Goal: Information Seeking & Learning: Learn about a topic

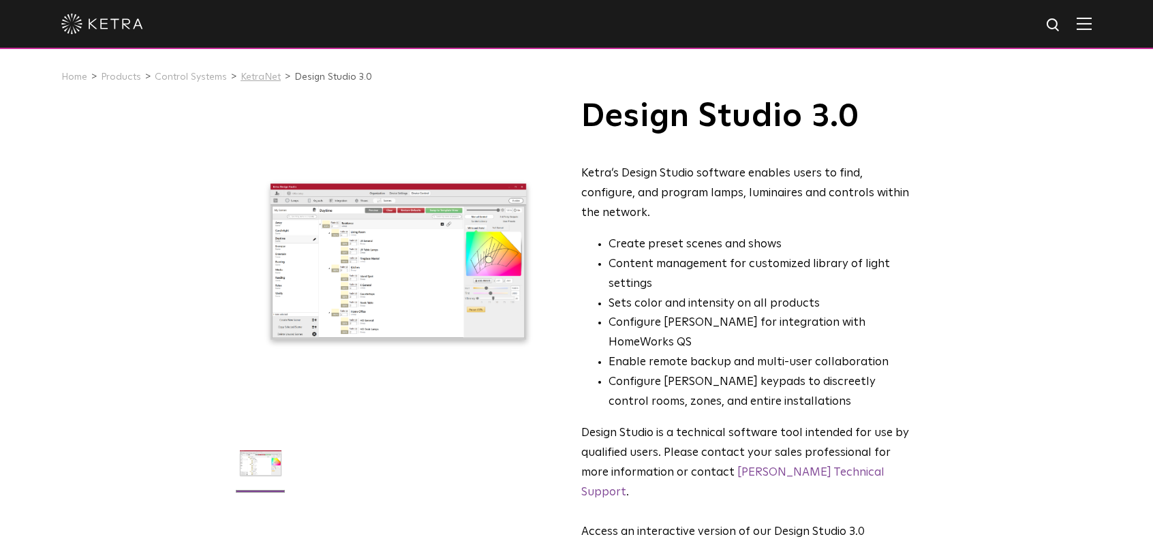
click at [256, 80] on link "KetraNet" at bounding box center [261, 77] width 40 height 10
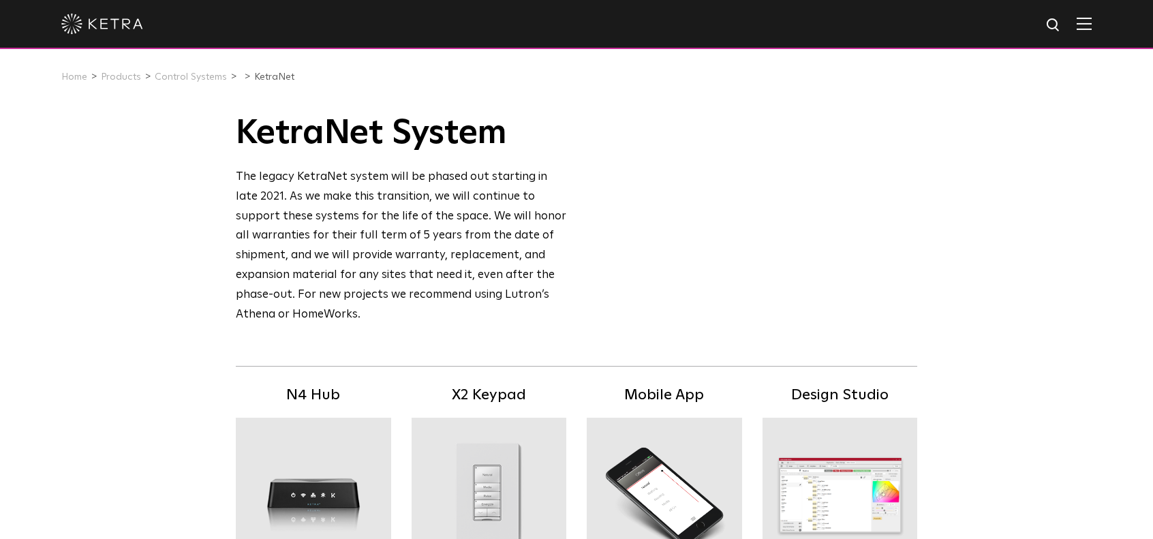
scroll to position [136, 0]
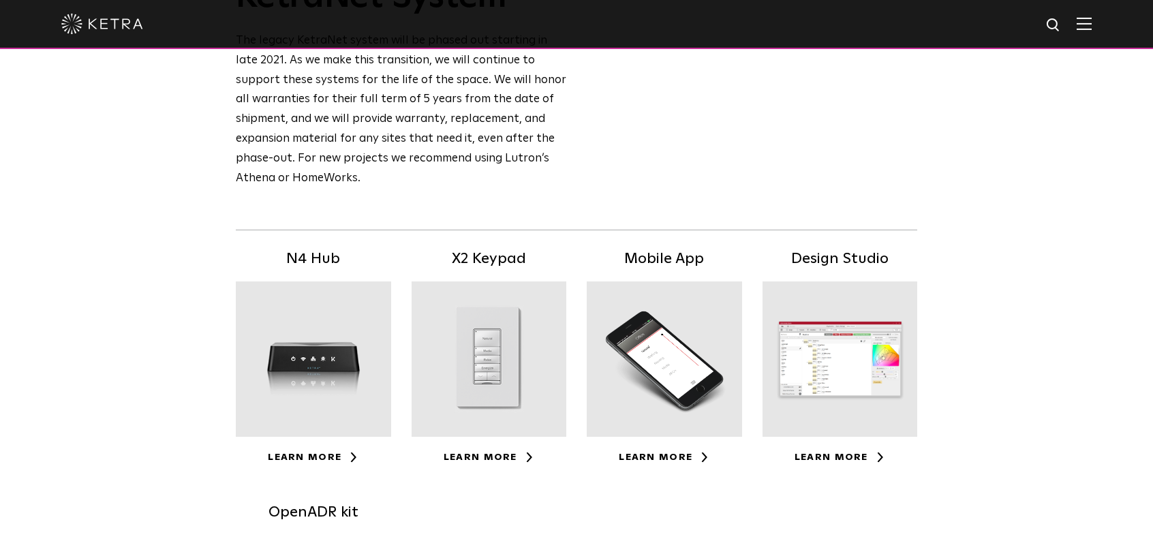
click at [805, 324] on div at bounding box center [839, 358] width 155 height 155
